Goal: Register for event/course

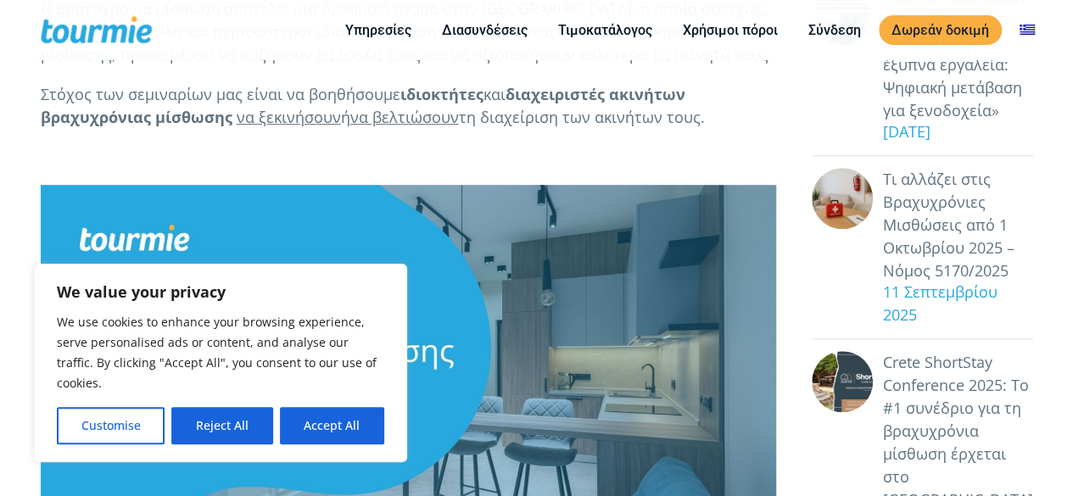
scroll to position [361, 0]
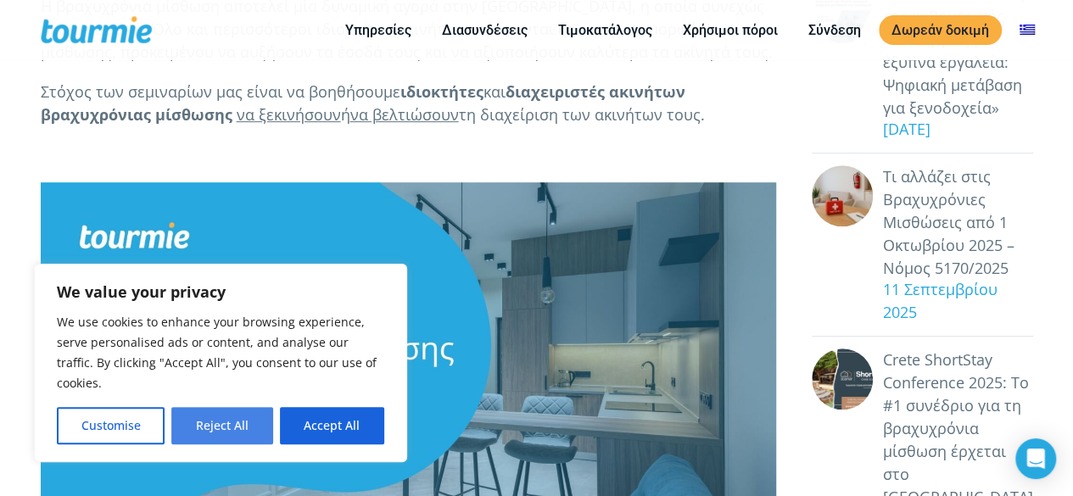
click at [231, 420] on button "Reject All" at bounding box center [221, 425] width 101 height 37
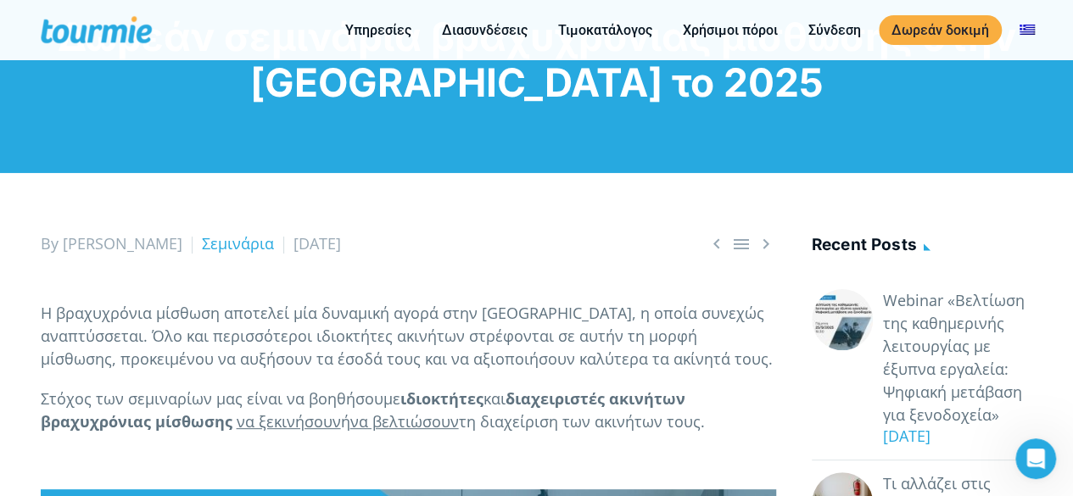
scroll to position [0, 0]
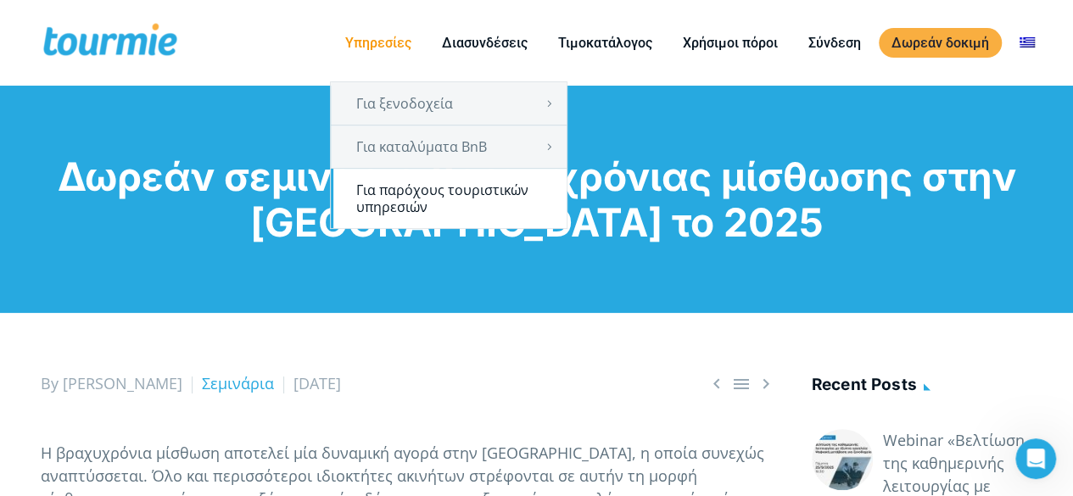
click at [475, 188] on link "Για παρόχους τουριστικών υπηρεσιών" at bounding box center [449, 198] width 236 height 59
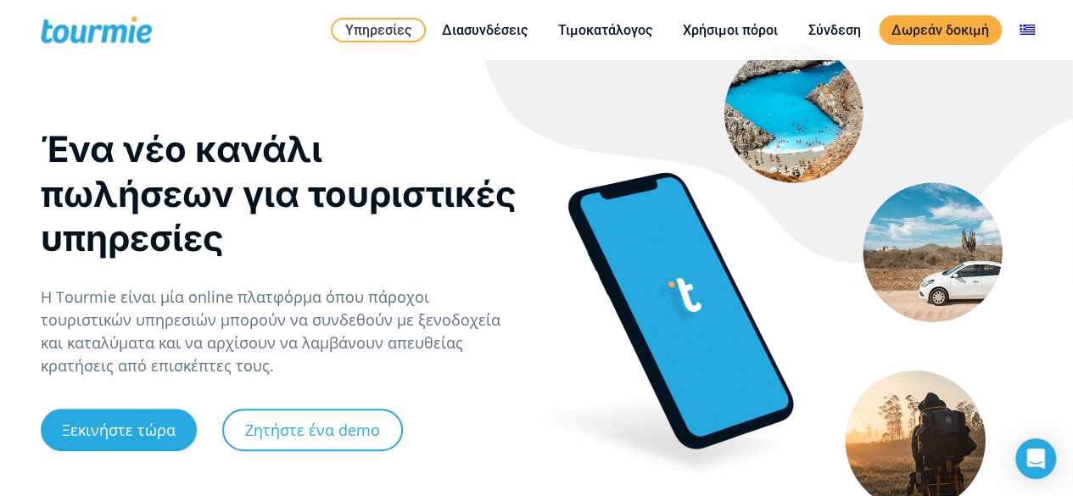
scroll to position [40, 0]
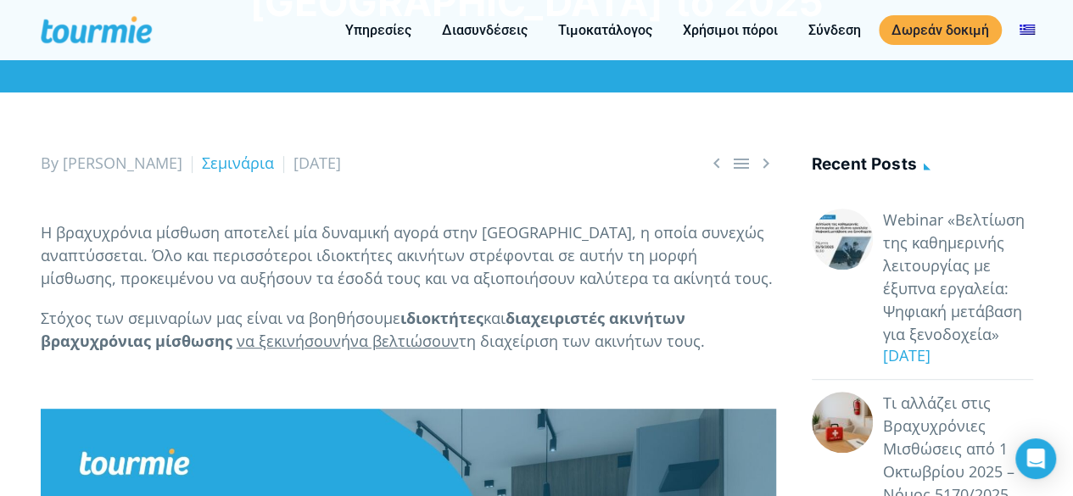
scroll to position [226, 0]
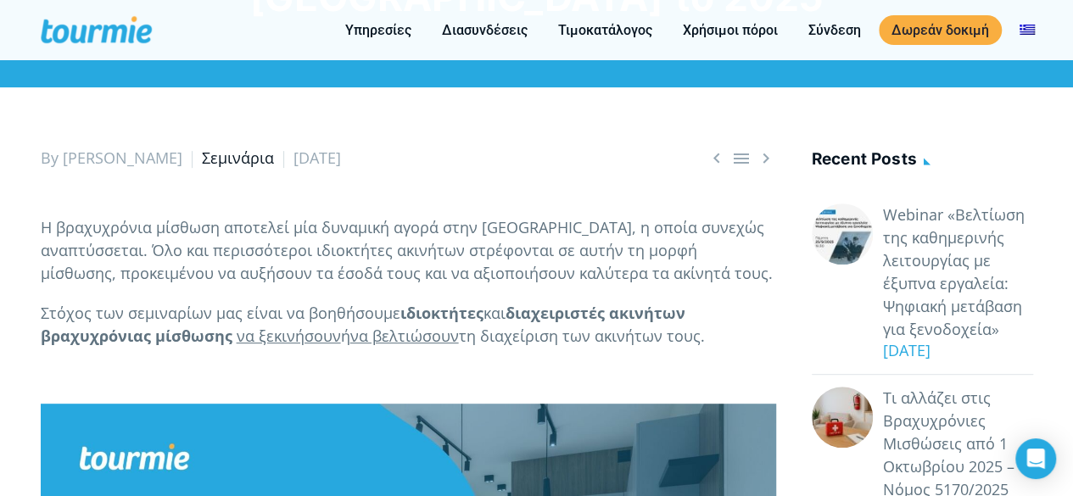
click at [202, 160] on link "Σεμινάρια" at bounding box center [238, 158] width 72 height 20
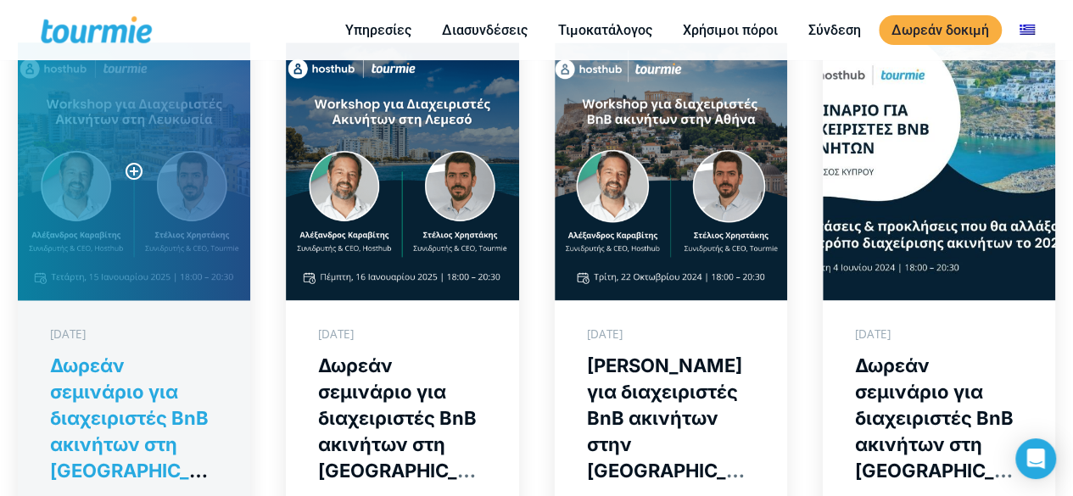
scroll to position [1090, 0]
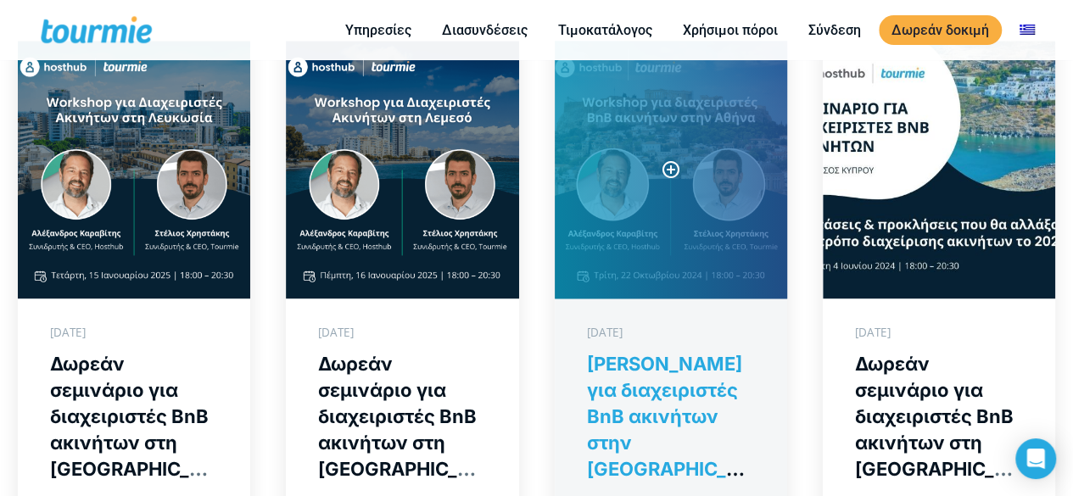
click at [685, 126] on link "[PERSON_NAME] για διαχειριστές BnB ακινήτων στην [GEOGRAPHIC_DATA]" at bounding box center [671, 170] width 232 height 258
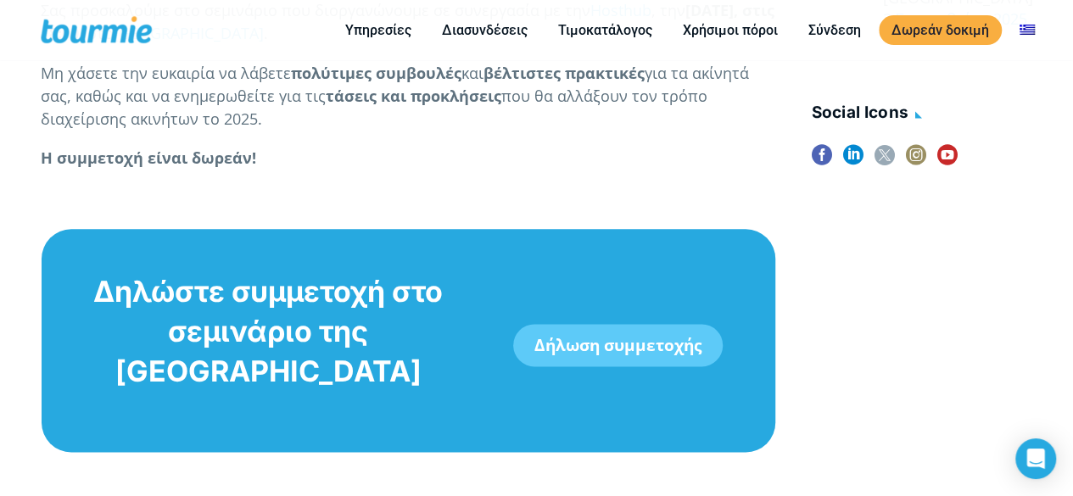
scroll to position [953, 0]
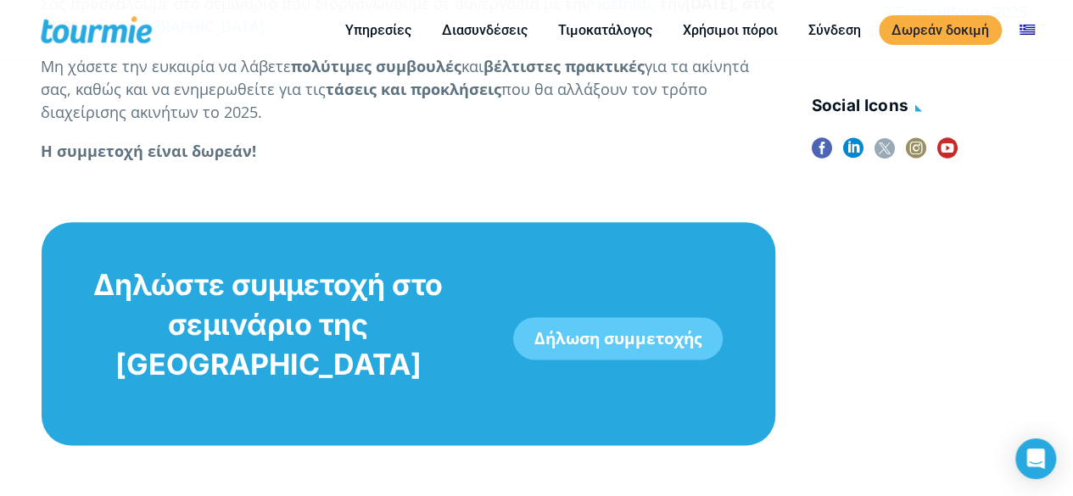
click at [573, 317] on link "Δήλωση συμμετοχής" at bounding box center [617, 338] width 209 height 42
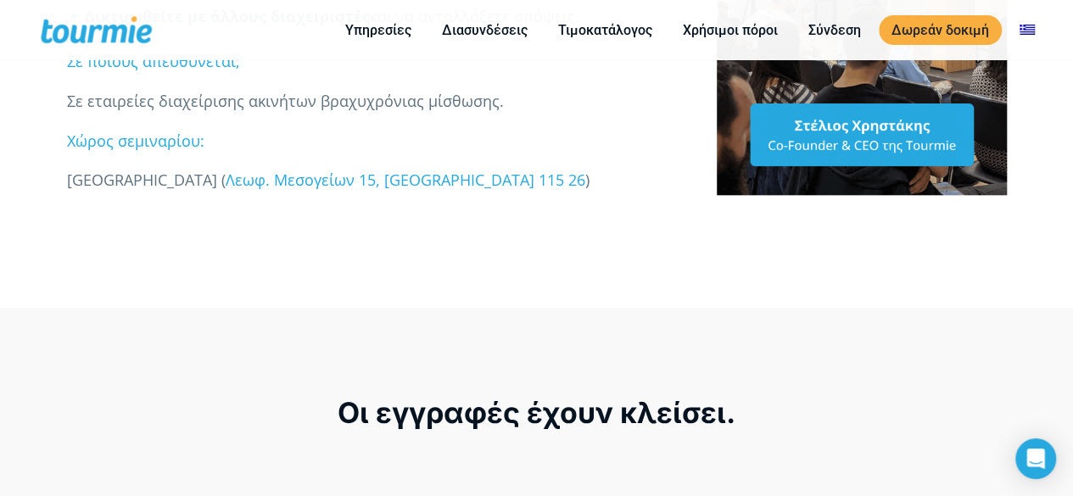
scroll to position [1012, 0]
